Goal: Task Accomplishment & Management: Complete application form

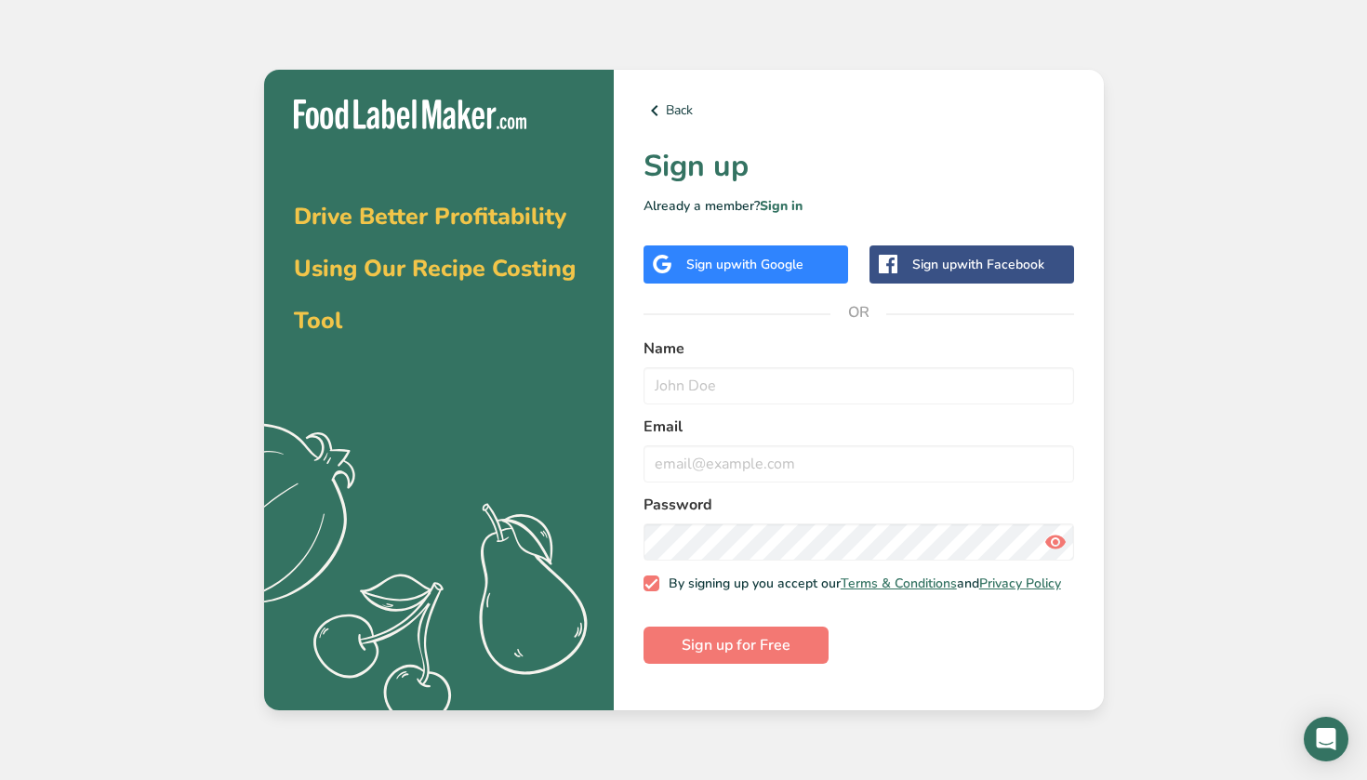
click at [739, 262] on span "with Google" at bounding box center [767, 265] width 73 height 18
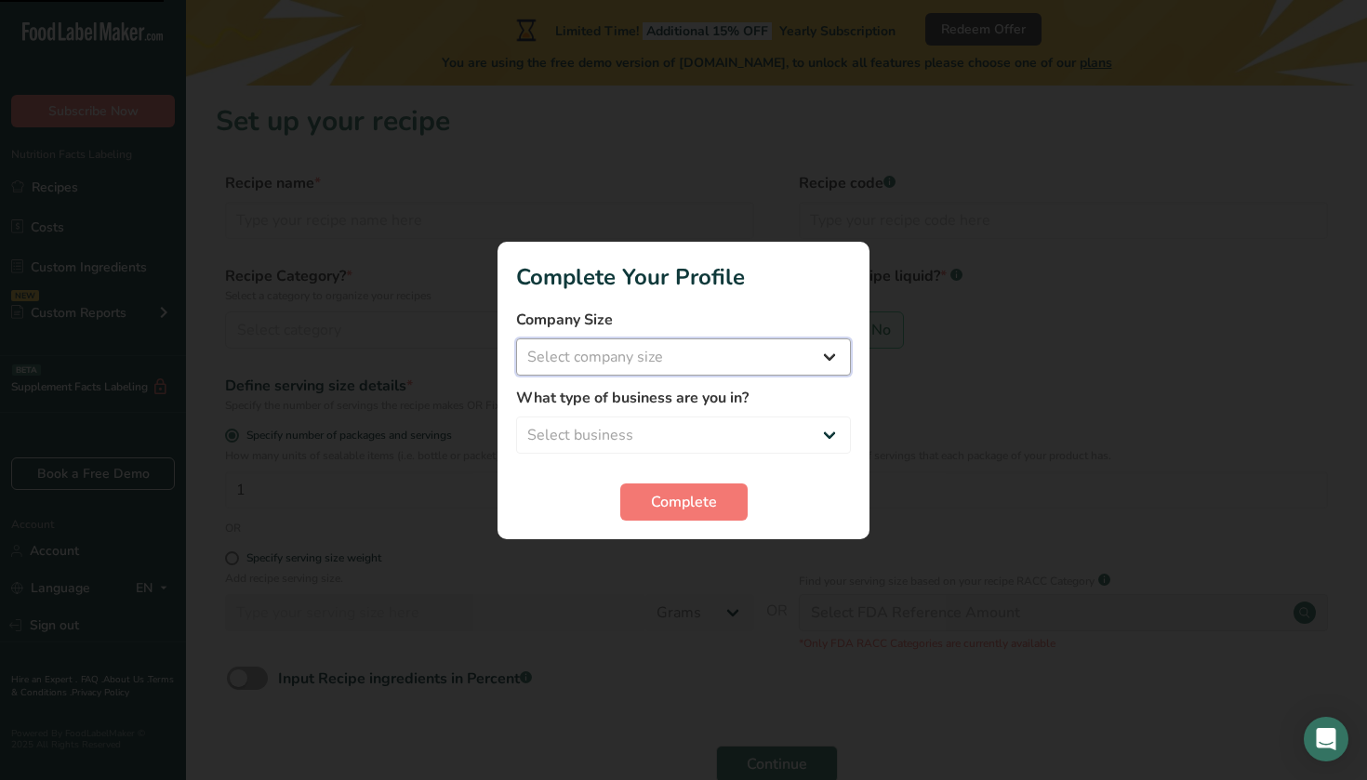
select select "1"
select select "3"
click at [653, 506] on span "Complete" at bounding box center [684, 502] width 66 height 22
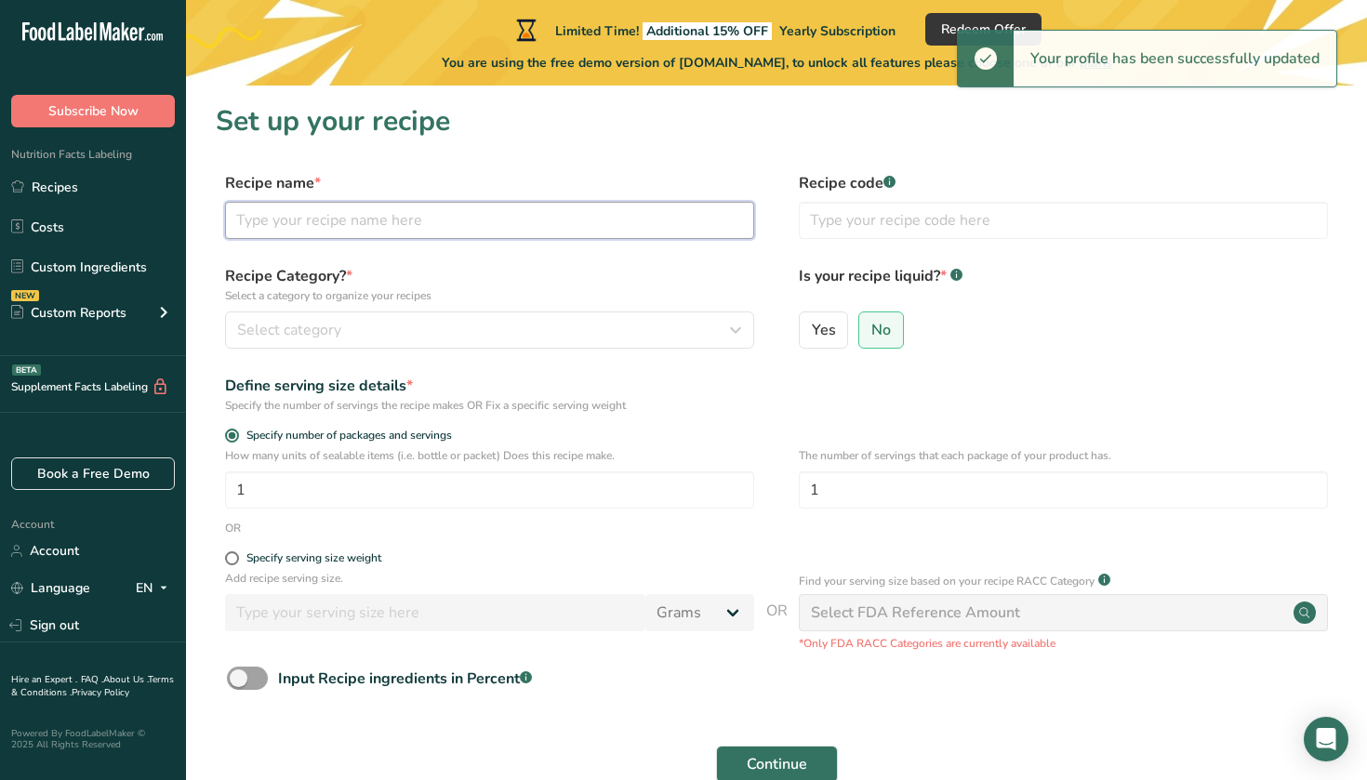
click at [618, 232] on input "text" at bounding box center [489, 220] width 529 height 37
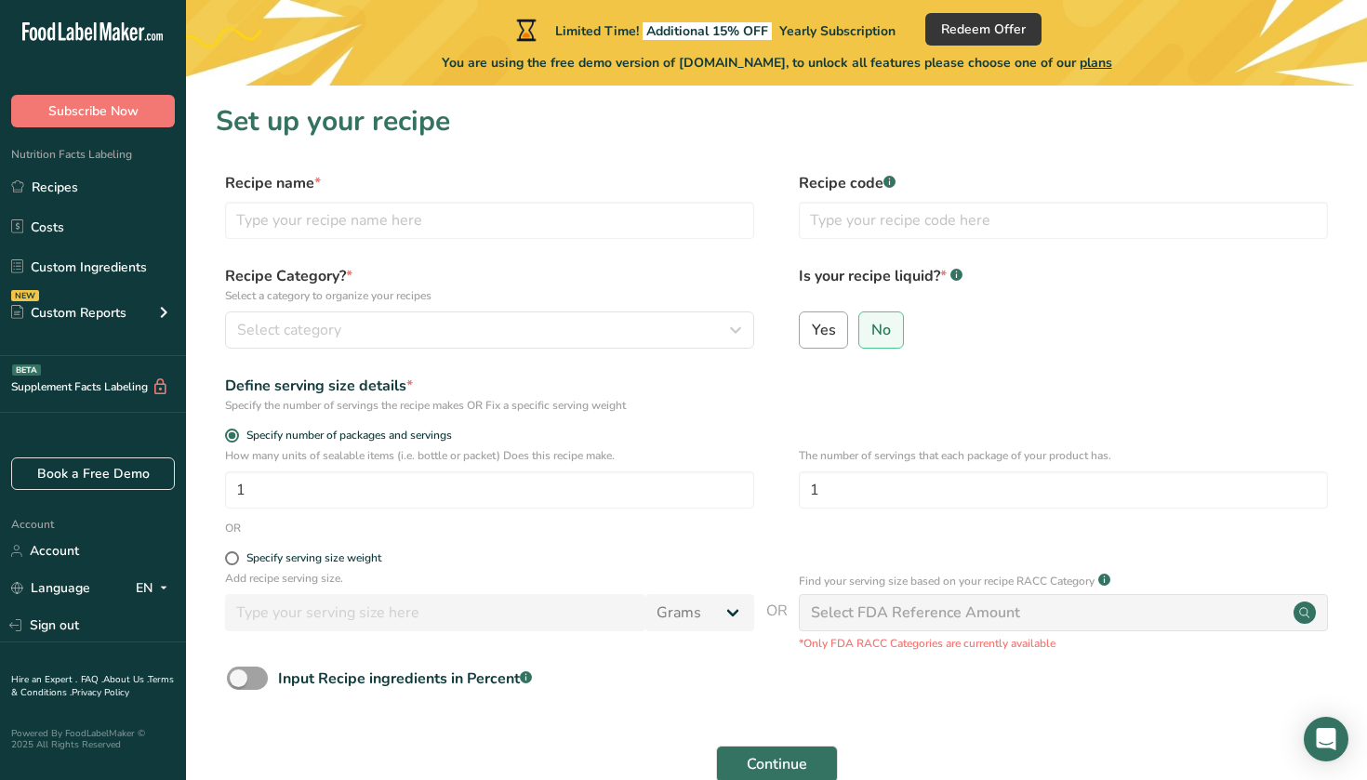
click at [830, 321] on span "Yes" at bounding box center [824, 330] width 24 height 19
click at [812, 324] on input "Yes" at bounding box center [806, 330] width 12 height 12
radio input "true"
radio input "false"
select select "22"
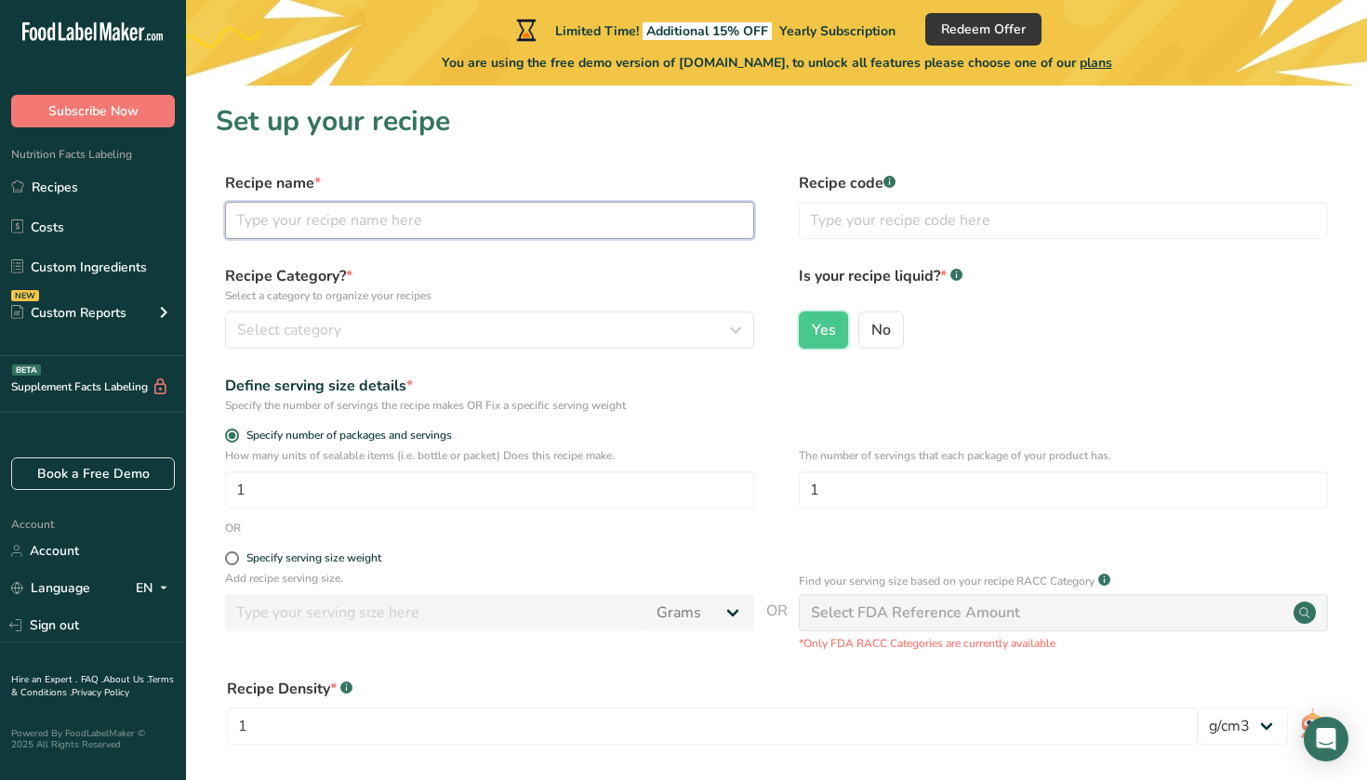
click at [629, 222] on input "text" at bounding box center [489, 220] width 529 height 37
